Goal: Task Accomplishment & Management: Complete application form

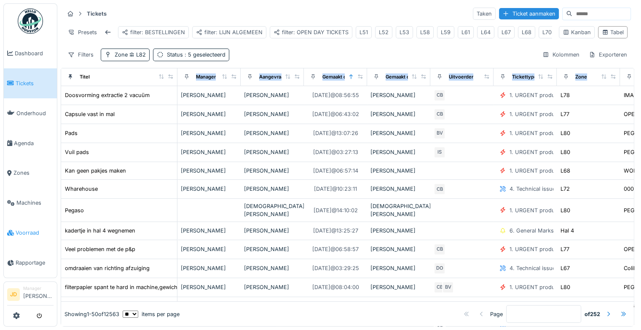
scroll to position [0, 214]
click at [19, 231] on link "Voorraad" at bounding box center [30, 233] width 53 height 30
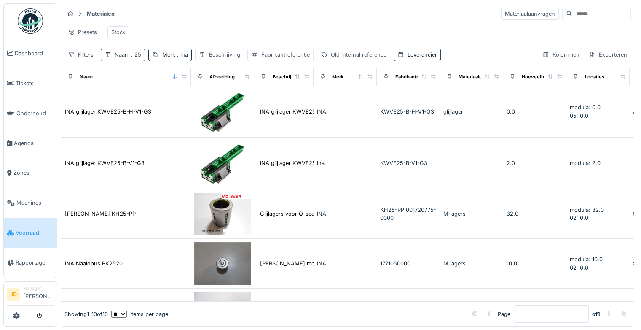
click at [133, 58] on span ": 25" at bounding box center [135, 54] width 12 height 6
click at [182, 99] on icon at bounding box center [180, 101] width 4 height 4
click at [175, 58] on span ": ina" at bounding box center [181, 54] width 13 height 6
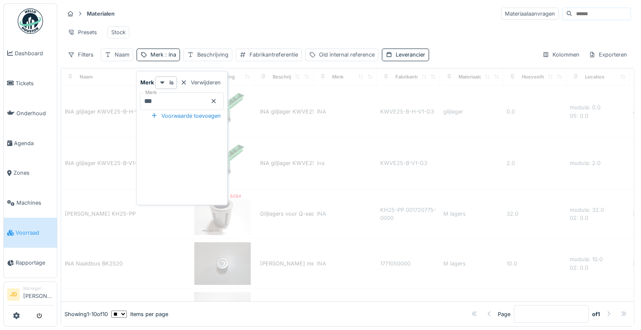
click at [217, 100] on icon at bounding box center [213, 100] width 7 height 5
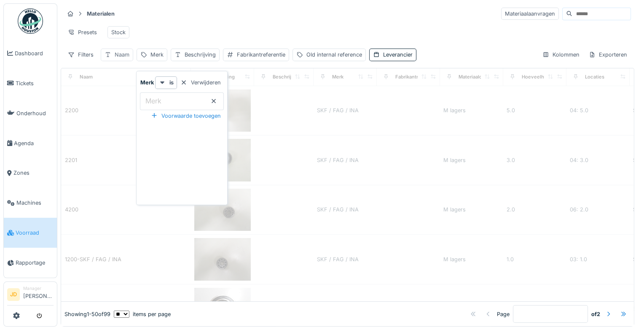
click at [128, 59] on div "Naam" at bounding box center [122, 55] width 15 height 8
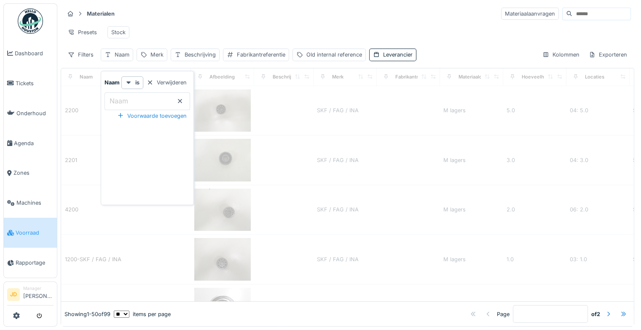
click at [135, 100] on input "Naam" at bounding box center [148, 101] width 86 height 18
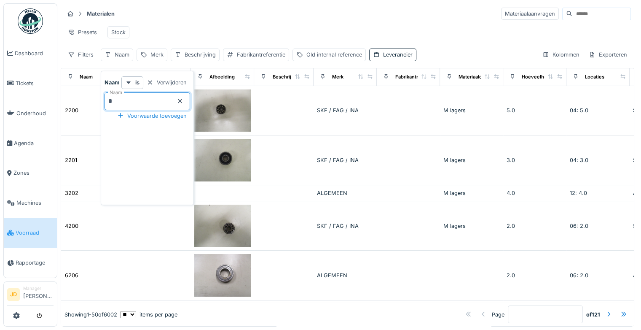
type input "**"
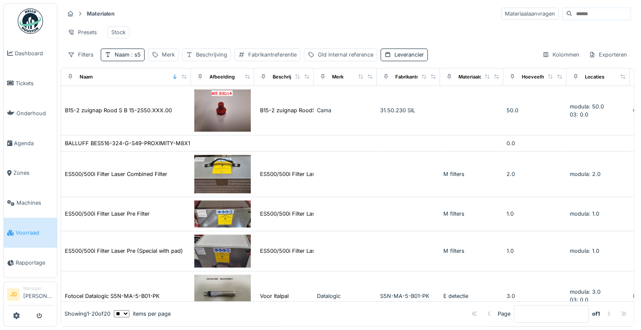
click at [250, 30] on div "Presets Stock" at bounding box center [347, 32] width 567 height 19
click at [136, 55] on span ": s5" at bounding box center [134, 54] width 11 height 6
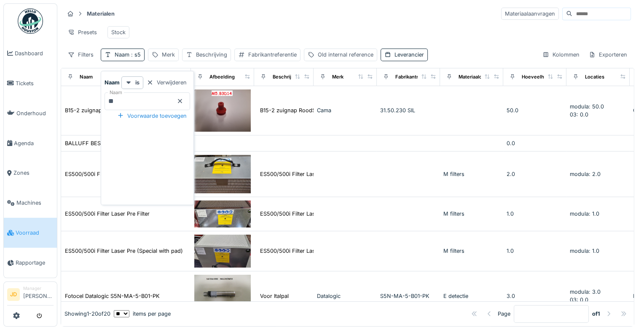
click at [182, 99] on icon at bounding box center [180, 101] width 4 height 4
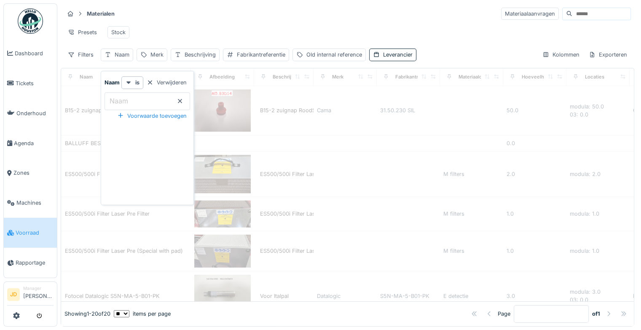
click at [167, 56] on div "Filters Naam Merk Beschrijving Fabrikantreferentie Old internal reference Lever…" at bounding box center [240, 54] width 352 height 12
click at [161, 56] on div "Merk" at bounding box center [157, 55] width 13 height 8
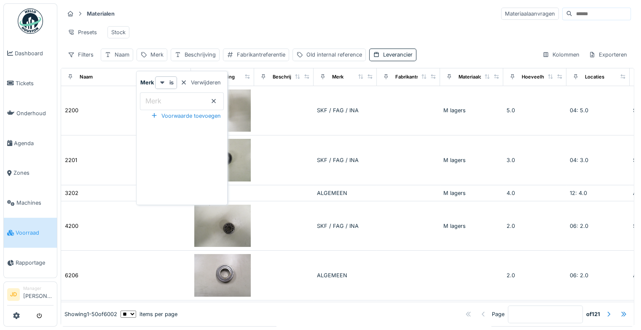
click at [173, 97] on input "Merk" at bounding box center [182, 101] width 84 height 18
type input "****"
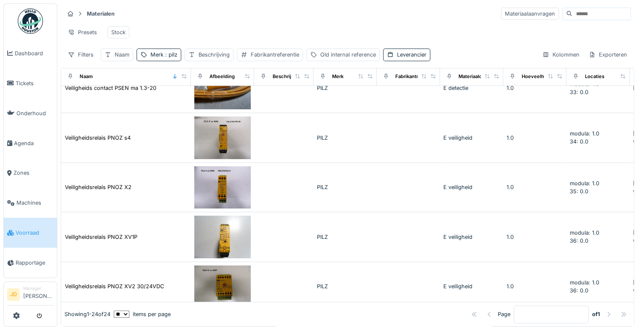
scroll to position [952, 0]
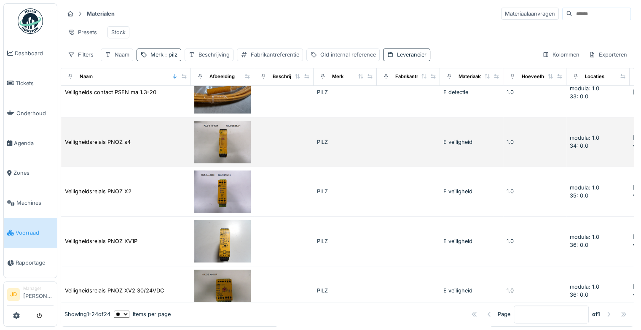
click at [148, 137] on div "Veiligheidsrelais PNOZ s4" at bounding box center [126, 141] width 123 height 9
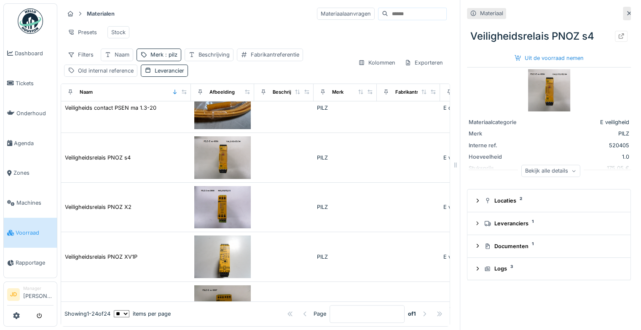
click at [538, 74] on img at bounding box center [549, 90] width 42 height 42
click at [533, 52] on div "Uit de voorraad nemen" at bounding box center [549, 57] width 76 height 11
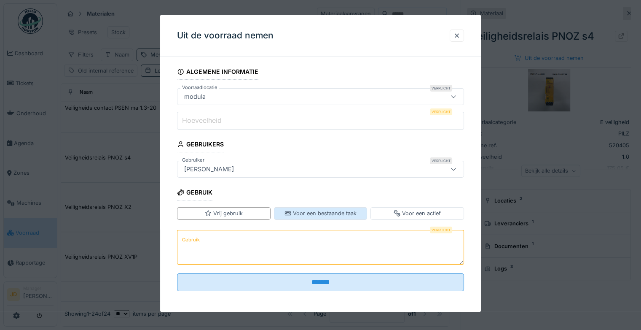
click at [287, 210] on div "Voor een bestaande taak" at bounding box center [321, 214] width 72 height 8
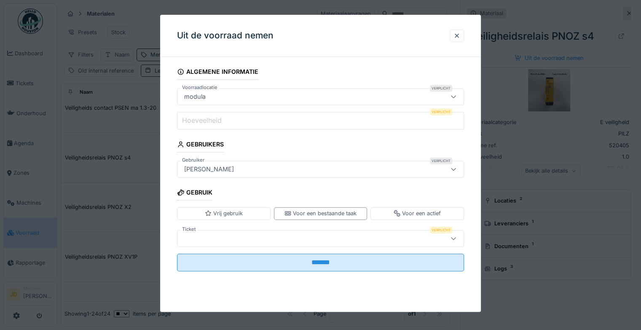
click at [279, 239] on div at bounding box center [303, 238] width 245 height 9
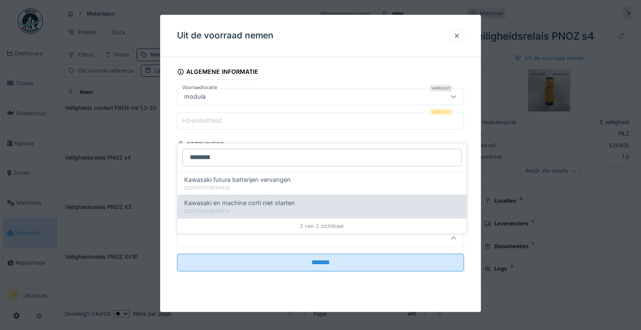
type input "********"
click at [295, 207] on div "2025/09/336/06519" at bounding box center [322, 210] width 276 height 7
type input "******"
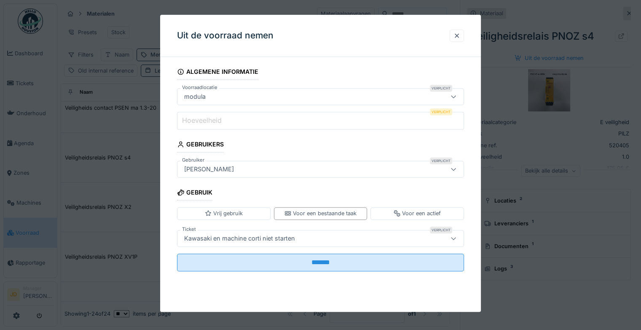
click at [320, 122] on input "Hoeveelheid" at bounding box center [320, 121] width 287 height 18
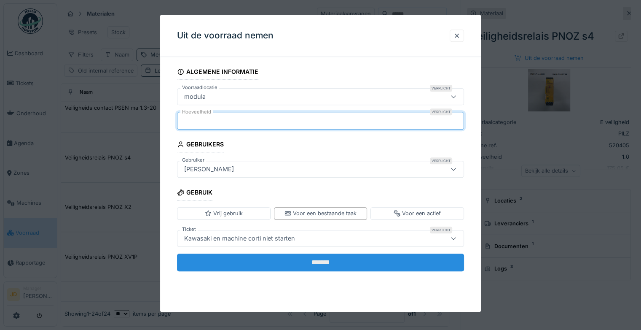
type input "*"
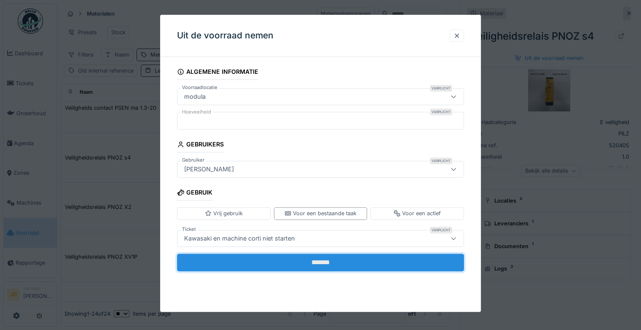
click at [337, 261] on input "*******" at bounding box center [320, 262] width 287 height 18
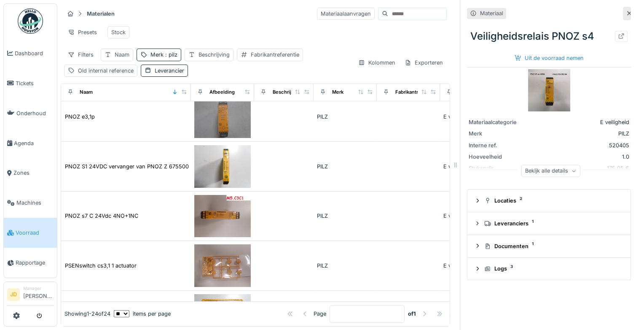
scroll to position [646, 0]
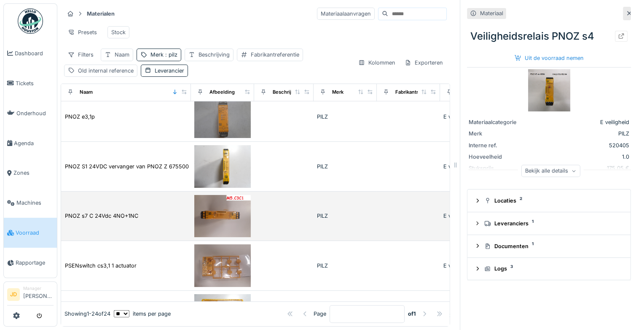
click at [216, 212] on img at bounding box center [222, 216] width 56 height 43
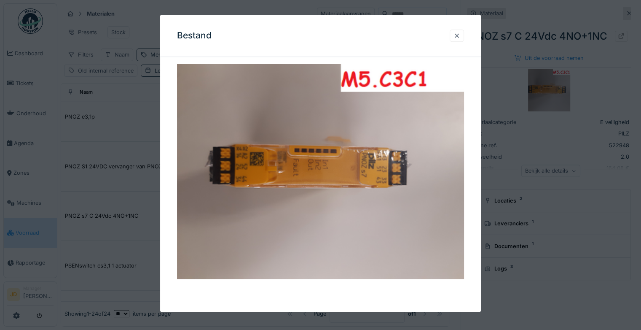
click at [460, 34] on div at bounding box center [457, 36] width 7 height 8
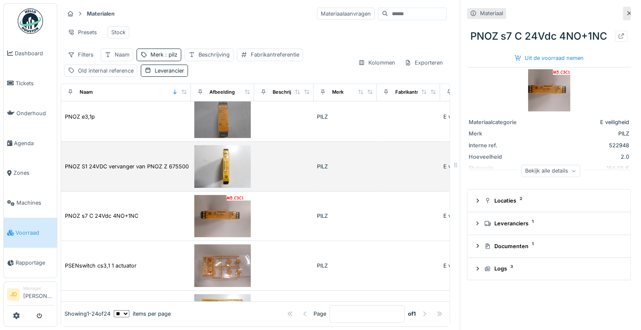
click at [223, 169] on img at bounding box center [222, 166] width 56 height 43
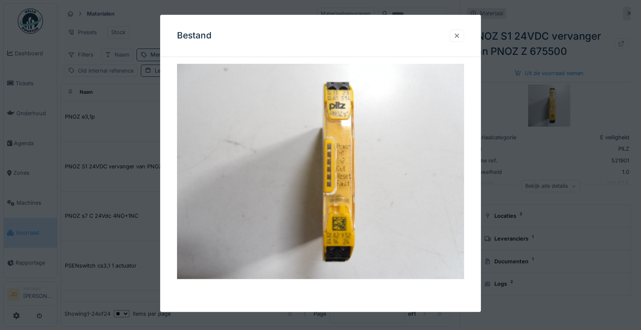
click at [460, 33] on div at bounding box center [457, 36] width 7 height 8
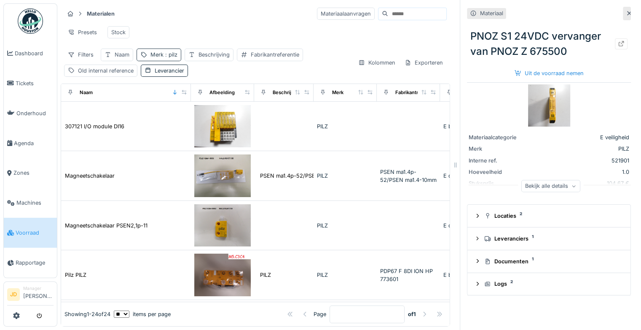
click at [167, 58] on span ": [PERSON_NAME]" at bounding box center [171, 54] width 14 height 6
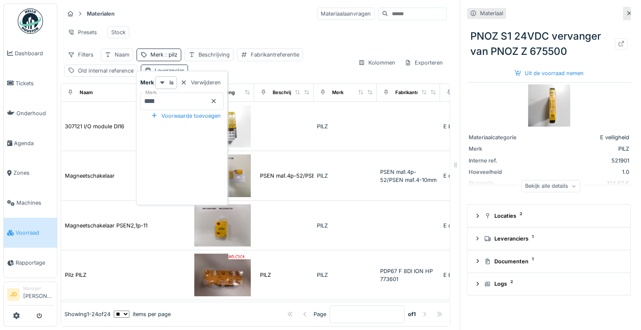
click at [217, 102] on icon at bounding box center [213, 100] width 7 height 5
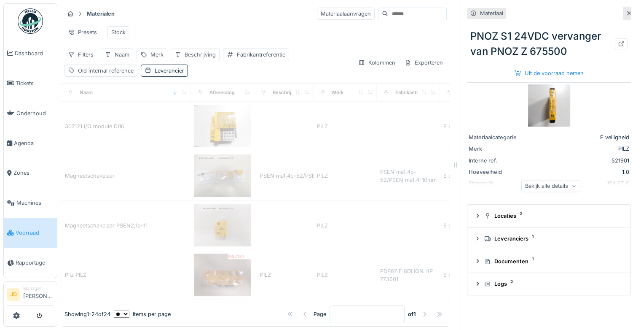
click at [190, 59] on div "Beschrijving" at bounding box center [200, 55] width 31 height 8
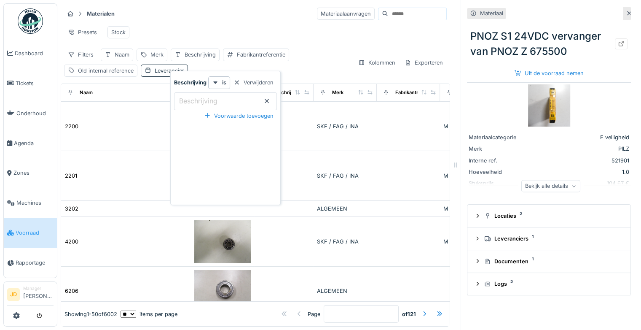
click at [199, 102] on label "Beschrijving" at bounding box center [199, 101] width 42 height 10
click at [199, 102] on input "Beschrijving" at bounding box center [225, 101] width 103 height 18
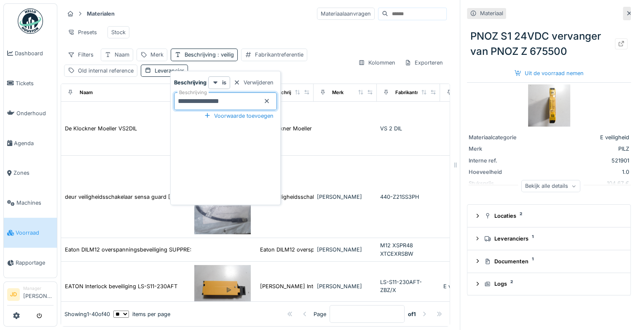
type input "**********"
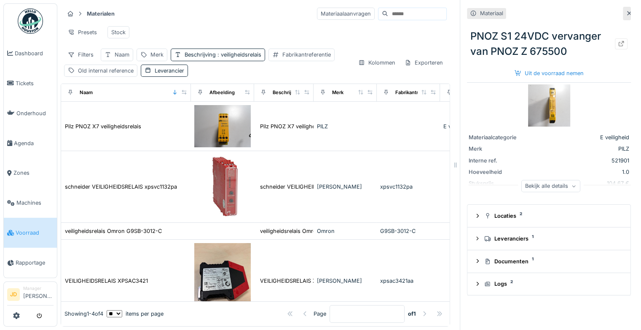
click at [231, 33] on div "Presets Stock" at bounding box center [255, 32] width 383 height 19
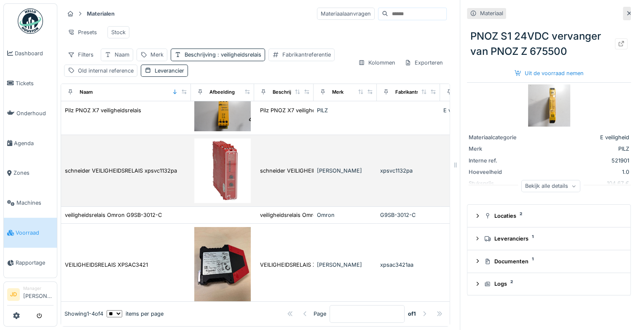
scroll to position [0, 4]
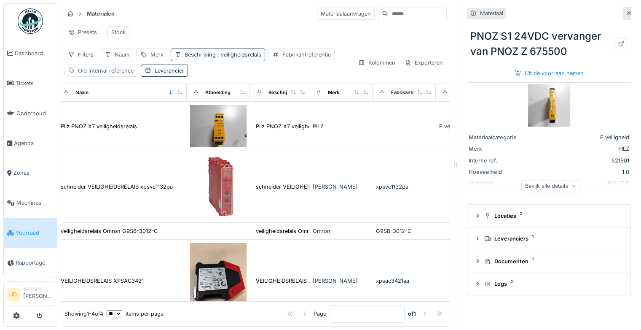
click at [242, 55] on span ": veiligheidsrelais" at bounding box center [239, 54] width 46 height 6
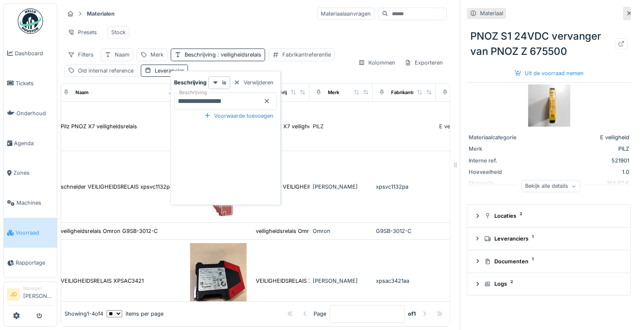
click at [269, 99] on icon at bounding box center [267, 101] width 4 height 4
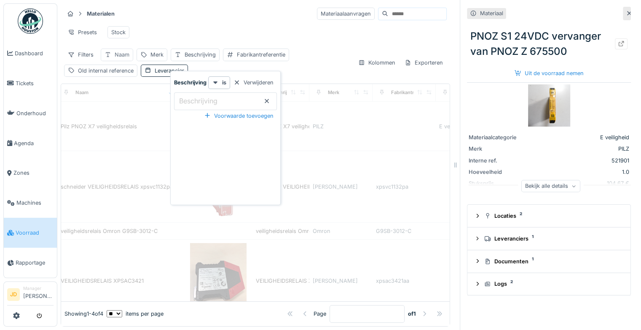
click at [122, 51] on div "Naam" at bounding box center [122, 55] width 15 height 8
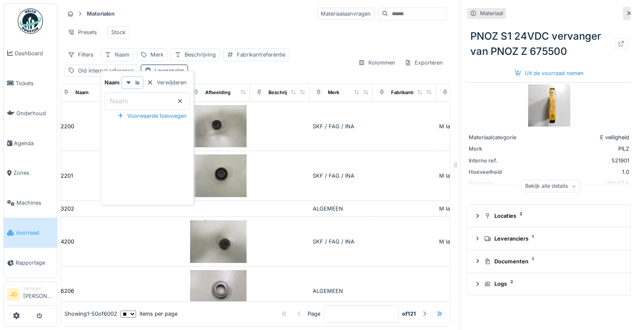
click at [127, 96] on label "Naam" at bounding box center [119, 101] width 22 height 10
click at [127, 95] on input "Naam" at bounding box center [148, 101] width 86 height 18
type input "****"
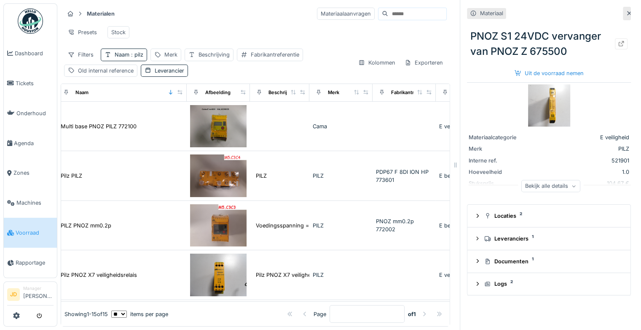
click at [195, 27] on div "Presets Stock" at bounding box center [255, 32] width 383 height 19
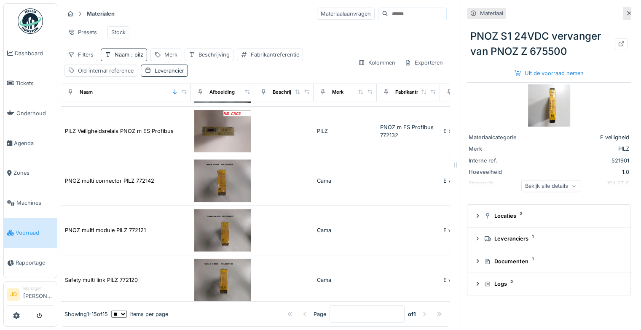
scroll to position [467, 0]
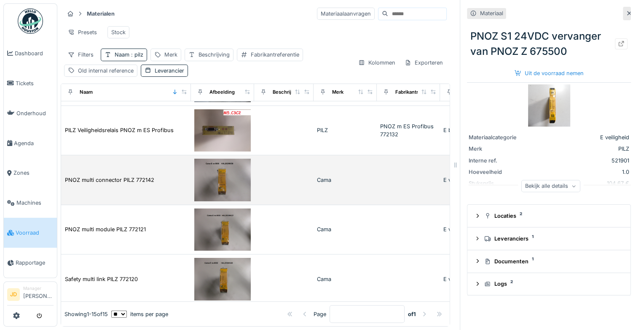
click at [217, 169] on img at bounding box center [222, 180] width 56 height 43
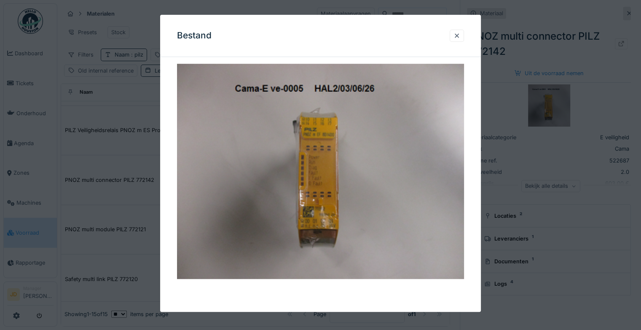
click at [530, 244] on div at bounding box center [320, 165] width 641 height 330
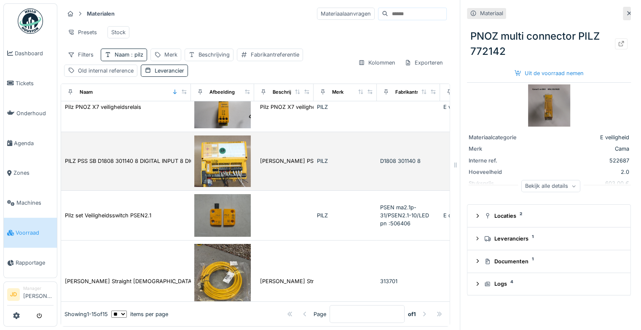
scroll to position [152, 0]
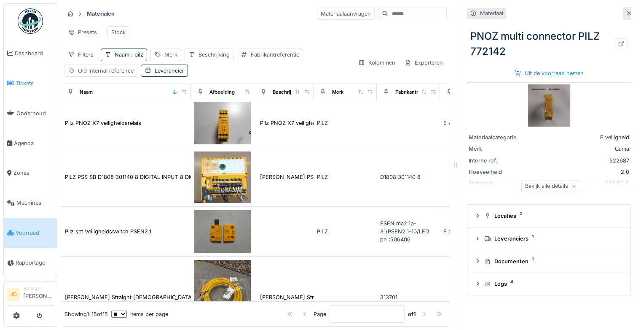
click at [17, 75] on link "Tickets" at bounding box center [30, 83] width 53 height 30
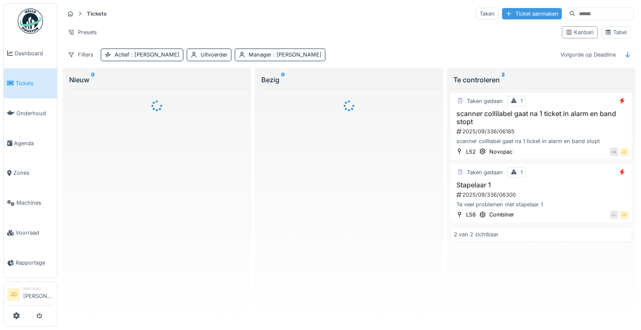
click at [507, 13] on div "Ticket aanmaken" at bounding box center [532, 13] width 60 height 11
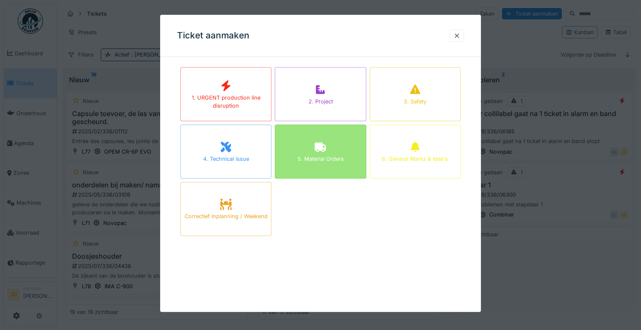
click at [312, 149] on div "5. Material Orders" at bounding box center [320, 151] width 91 height 54
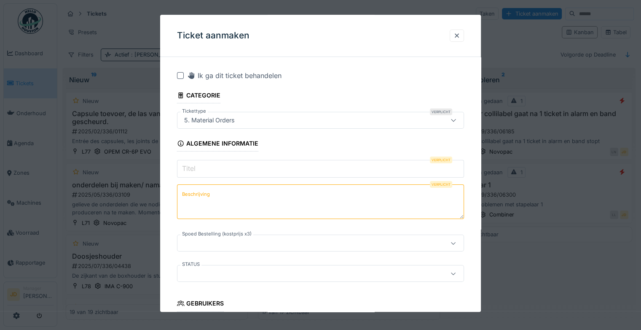
click at [294, 168] on input "Titel" at bounding box center [320, 169] width 287 height 18
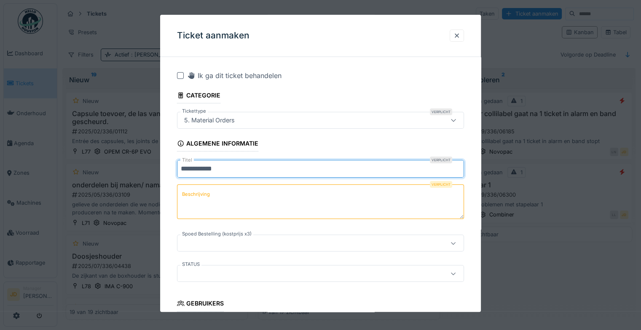
type input "**********"
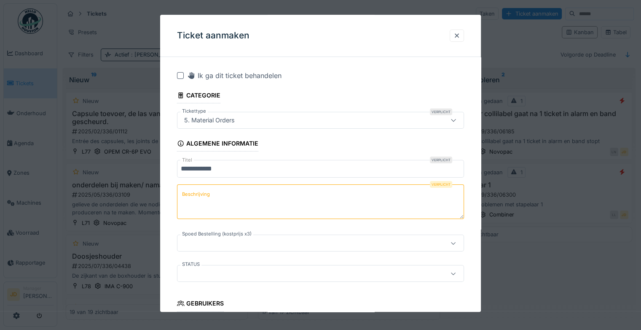
click at [282, 199] on textarea "Beschrijving" at bounding box center [320, 201] width 287 height 35
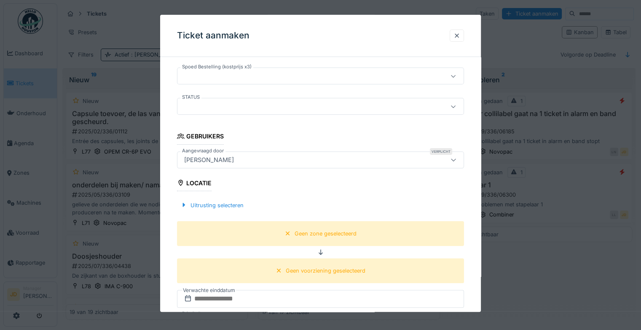
scroll to position [175, 0]
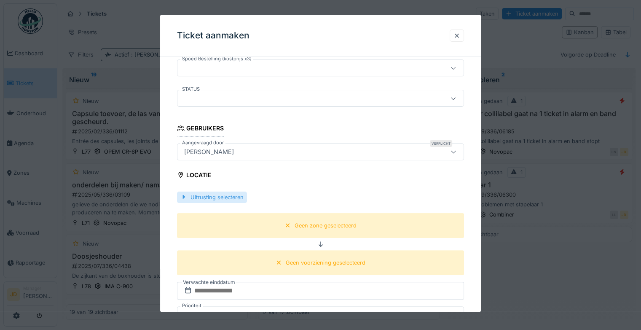
click at [231, 198] on div "Uitrusting selecteren" at bounding box center [212, 196] width 70 height 11
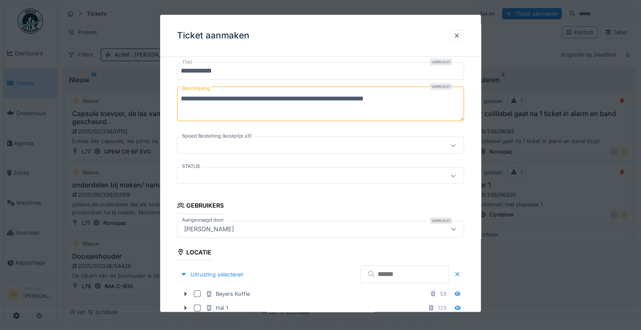
scroll to position [97, 0]
click at [250, 102] on textarea "**********" at bounding box center [320, 104] width 287 height 35
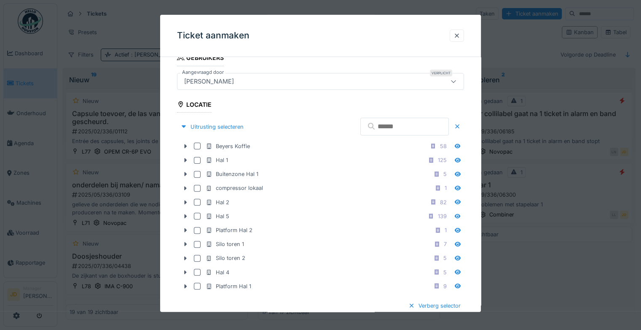
scroll to position [245, 0]
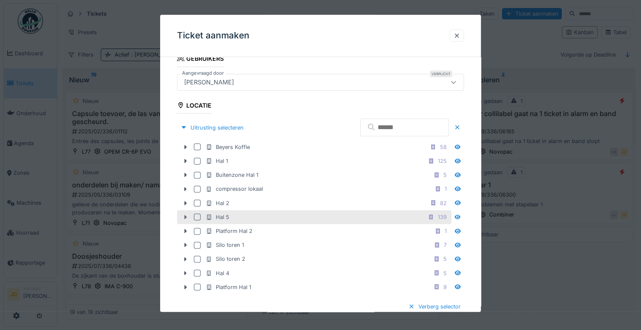
type textarea "**********"
click at [185, 215] on icon at bounding box center [186, 217] width 3 height 4
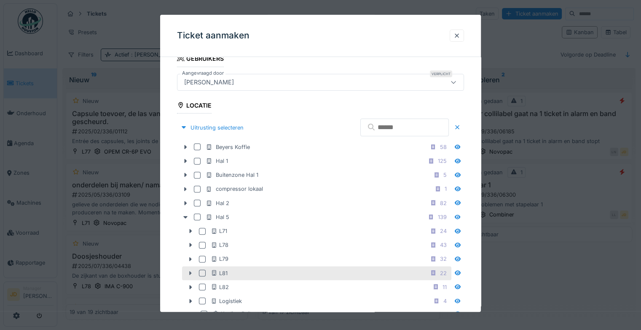
click at [189, 271] on icon at bounding box center [190, 272] width 7 height 5
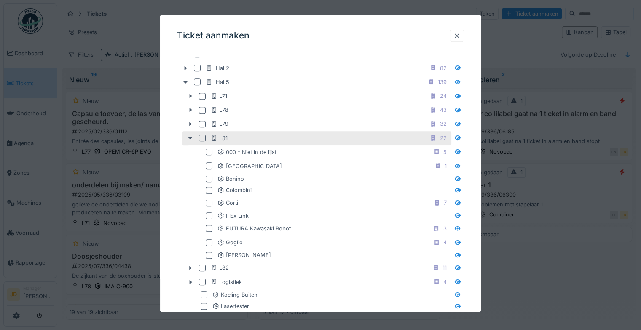
scroll to position [379, 0]
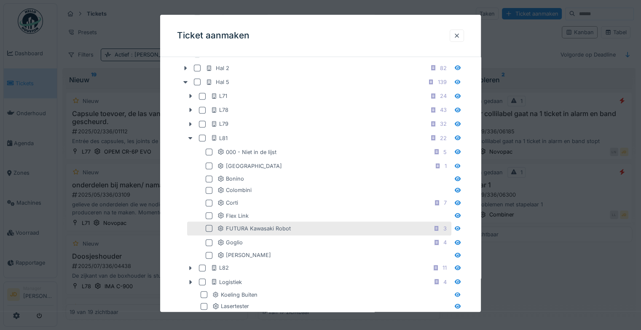
click at [210, 225] on div at bounding box center [209, 228] width 7 height 7
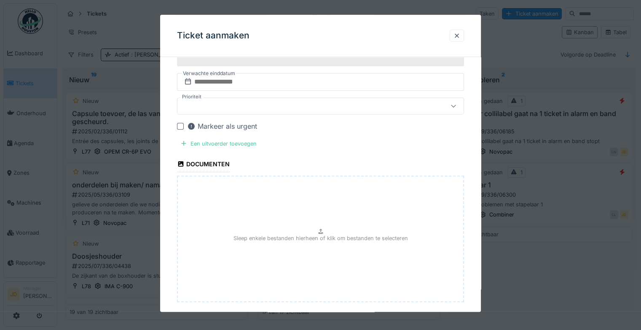
scroll to position [837, 0]
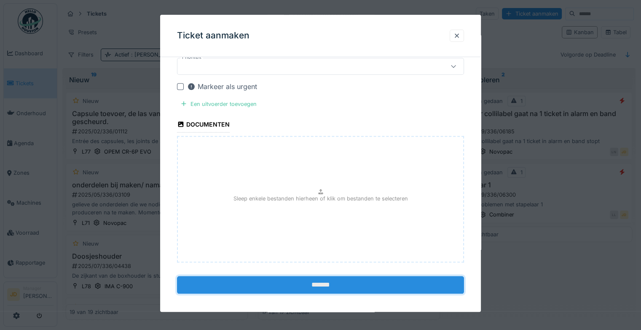
click at [305, 282] on input "*******" at bounding box center [320, 285] width 287 height 18
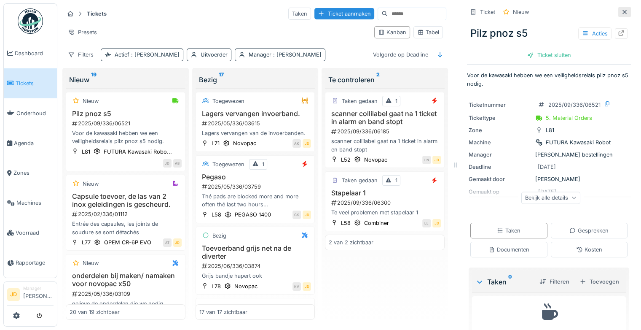
click at [619, 12] on div at bounding box center [625, 12] width 13 height 11
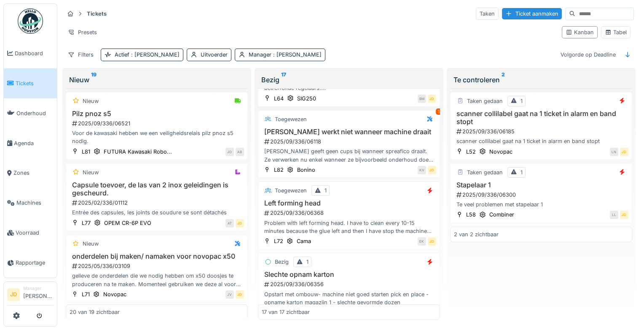
scroll to position [323, 0]
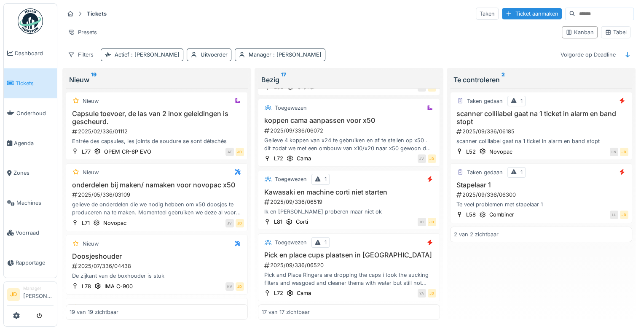
scroll to position [745, 0]
click at [372, 202] on div "2025/09/336/06519" at bounding box center [350, 201] width 173 height 8
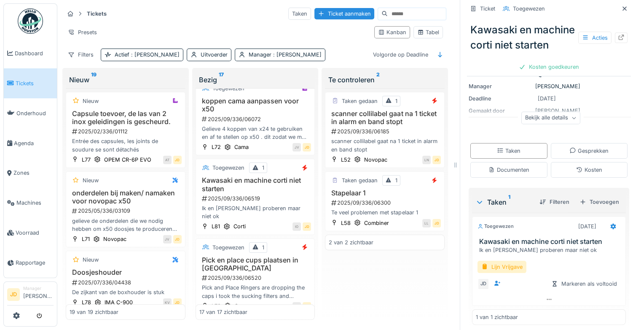
scroll to position [106, 0]
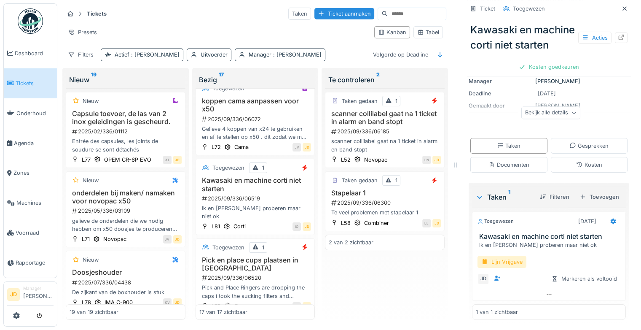
click at [495, 261] on div "Lijn Vrijgave" at bounding box center [502, 262] width 49 height 12
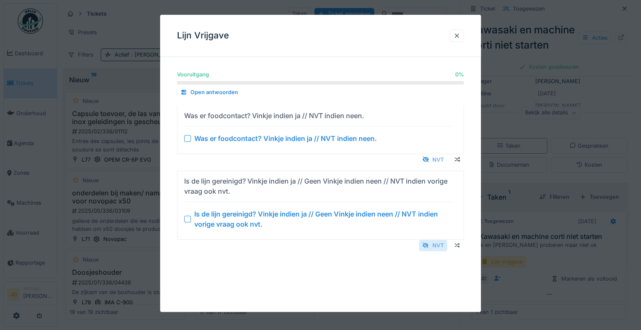
click at [438, 239] on div "NVT" at bounding box center [433, 244] width 28 height 11
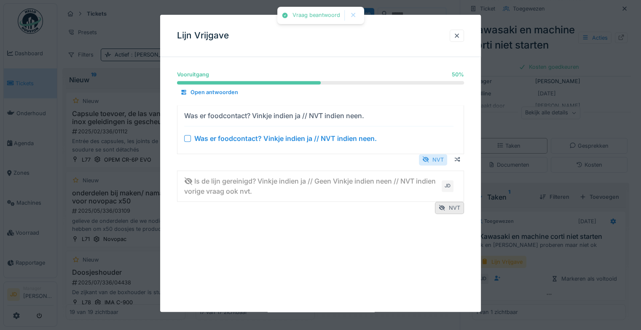
click at [433, 164] on div "NVT" at bounding box center [433, 159] width 28 height 11
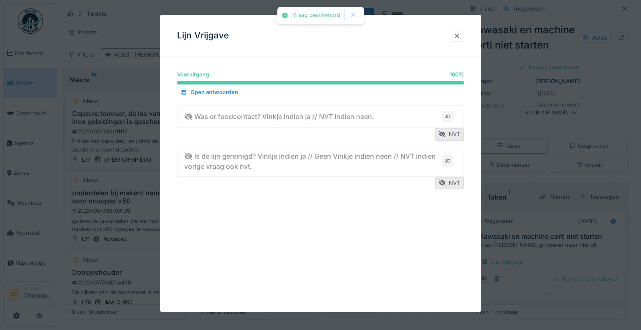
click at [546, 256] on div at bounding box center [320, 165] width 641 height 330
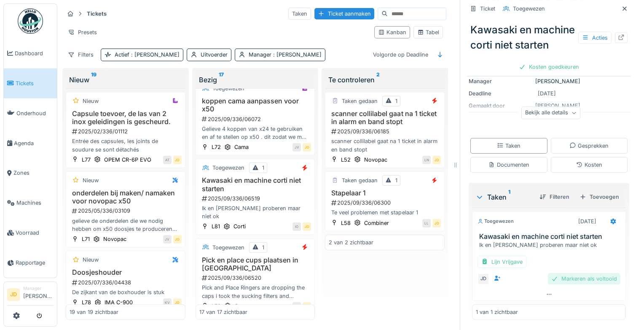
click at [555, 276] on div "Markeren als voltooid" at bounding box center [584, 278] width 73 height 11
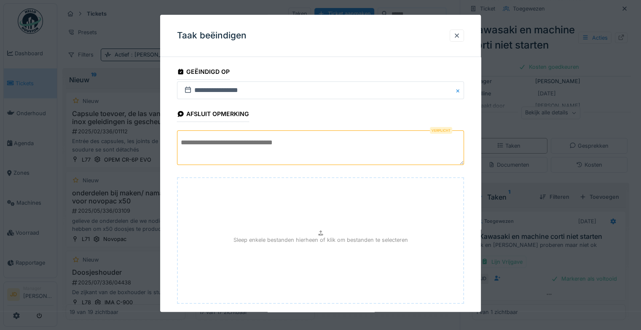
click at [365, 152] on textarea at bounding box center [320, 147] width 287 height 35
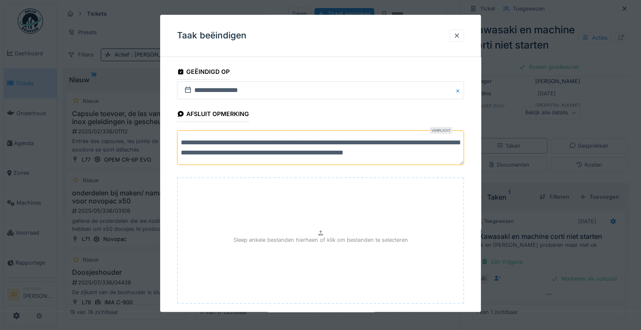
scroll to position [2, 0]
click at [407, 141] on textarea "**********" at bounding box center [322, 147] width 290 height 35
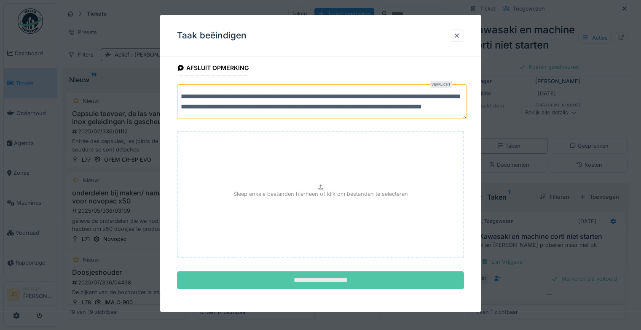
type textarea "**********"
click at [342, 277] on input "**********" at bounding box center [320, 280] width 287 height 18
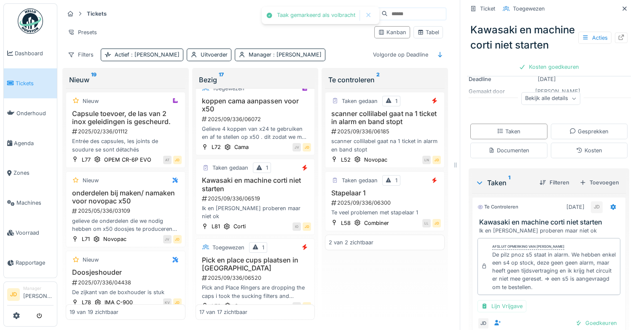
scroll to position [118, 0]
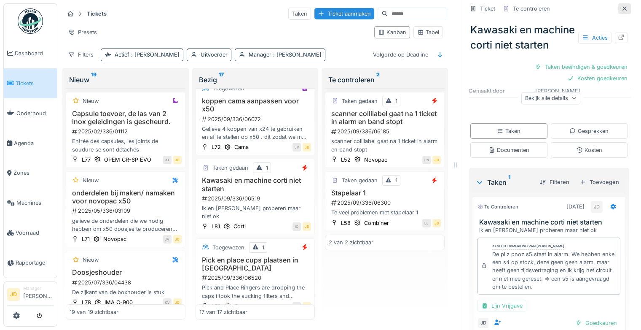
click at [623, 10] on icon at bounding box center [625, 8] width 4 height 4
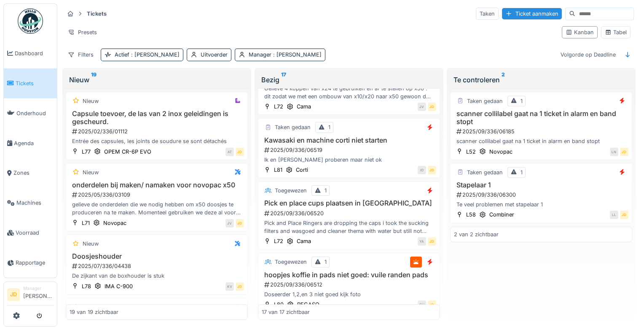
scroll to position [745, 0]
